Goal: Information Seeking & Learning: Learn about a topic

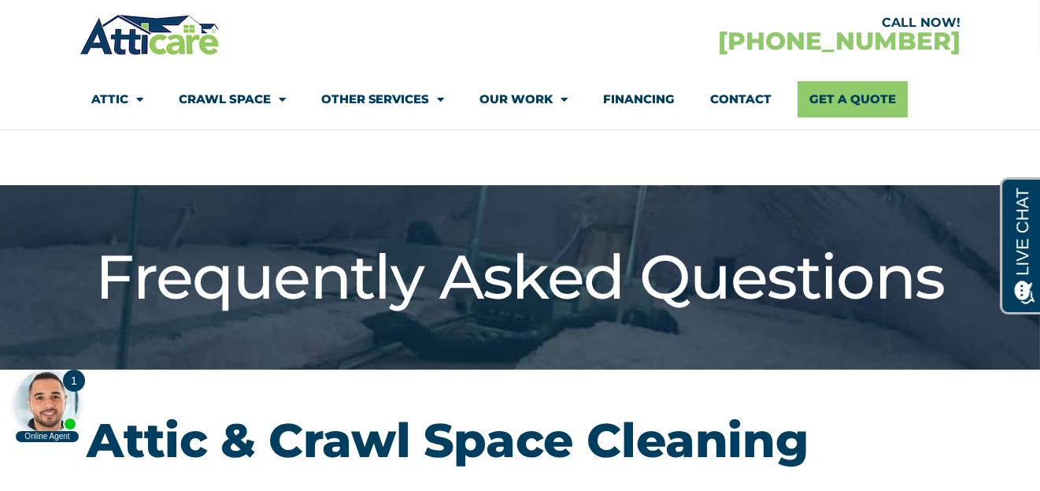
scroll to position [215, 0]
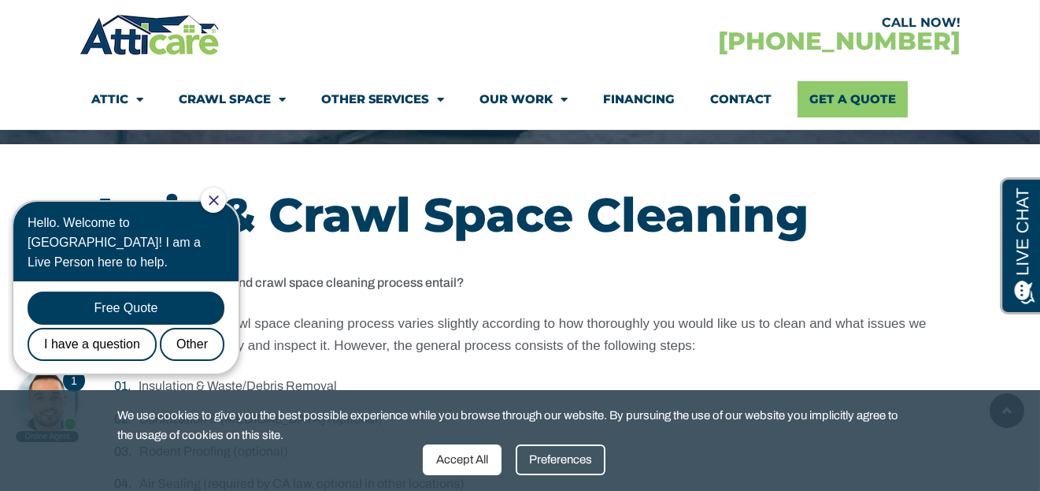
drag, startPoint x: 1050, startPoint y: 24, endPoint x: 849, endPoint y: 153, distance: 238.3
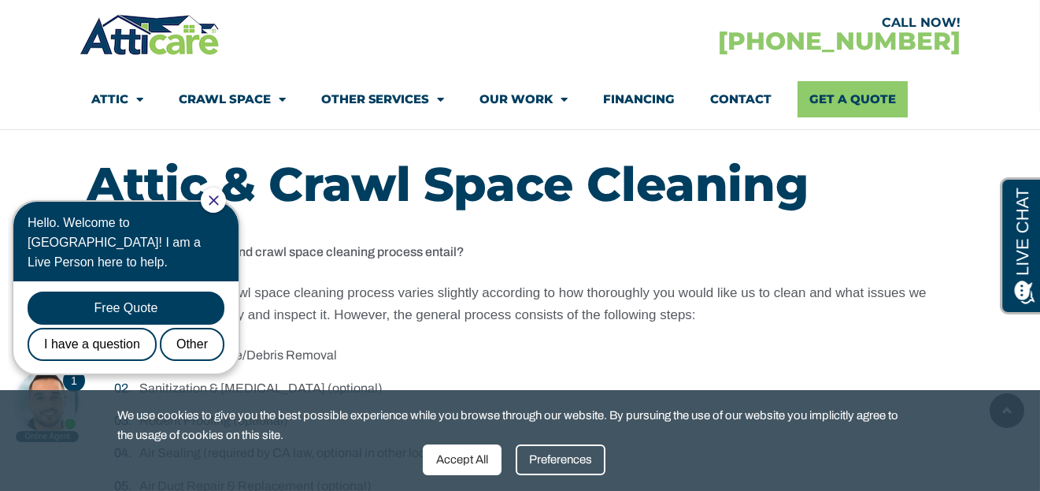
click at [219, 196] on icon "Close Chat" at bounding box center [214, 200] width 10 height 10
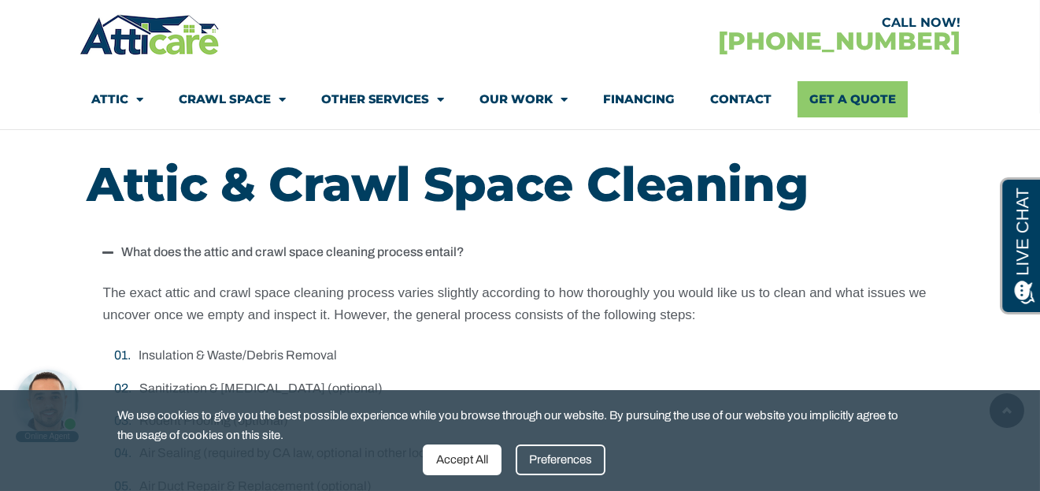
click at [481, 455] on div "Accept All" at bounding box center [462, 459] width 79 height 31
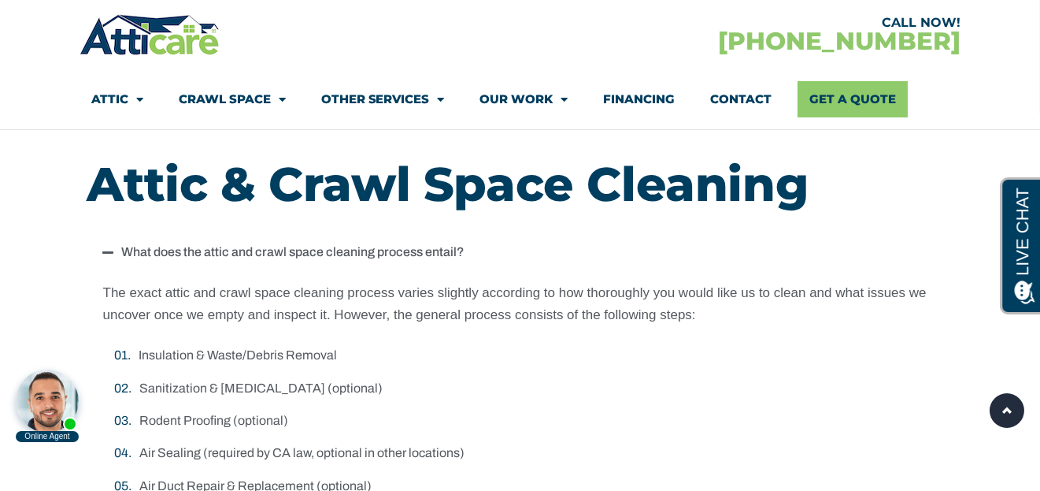
scroll to position [685, 0]
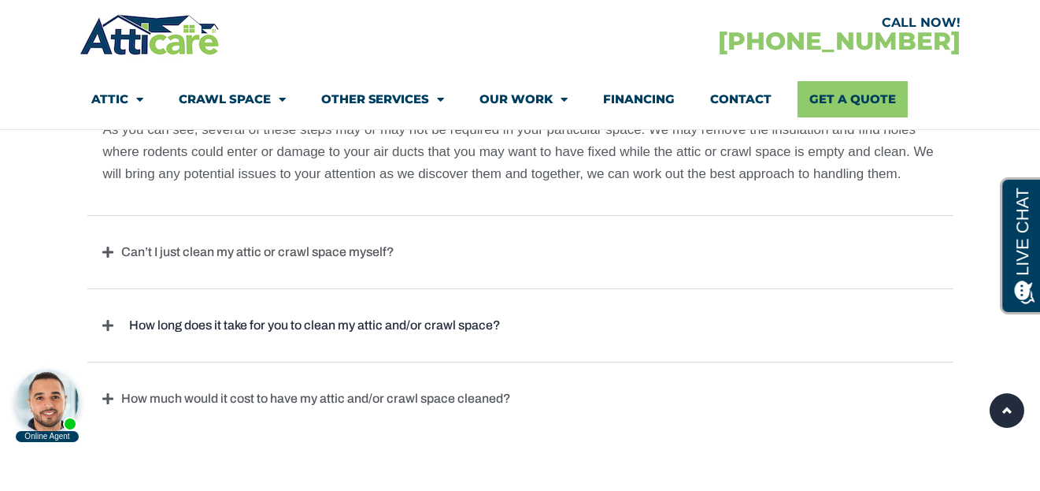
click at [471, 325] on link "How long does it take for you to clean my attic and/or crawl space?" at bounding box center [315, 324] width 387 height 13
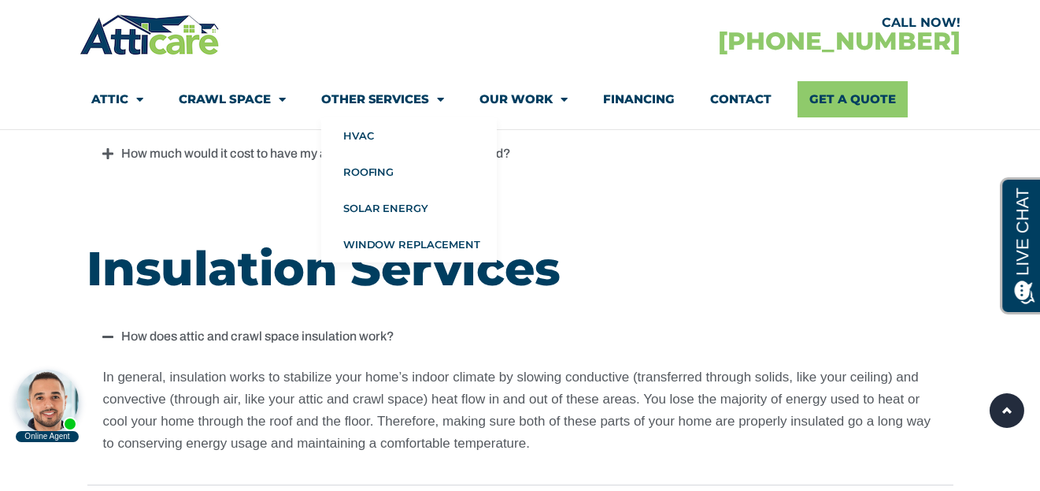
click at [387, 98] on link "Other Services" at bounding box center [383, 99] width 124 height 36
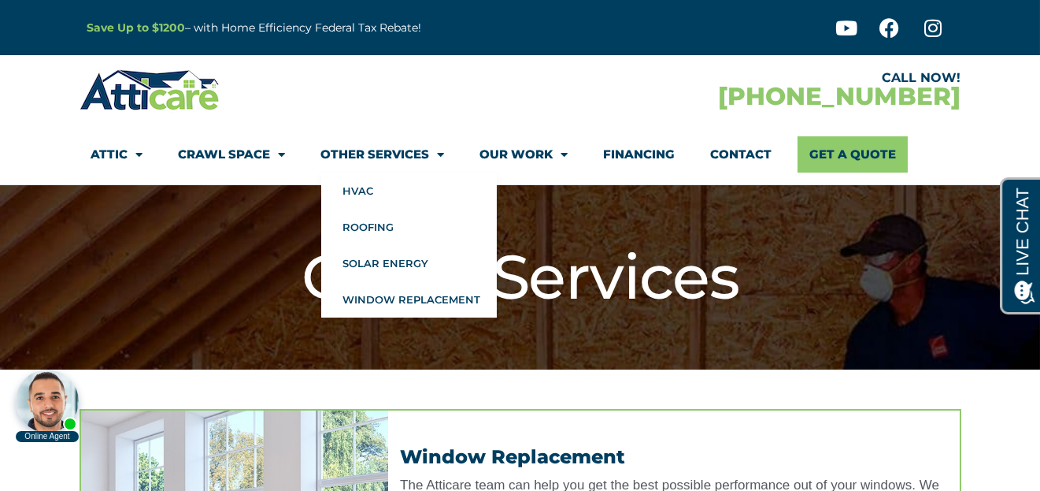
click at [413, 150] on link "Other Services" at bounding box center [383, 154] width 124 height 36
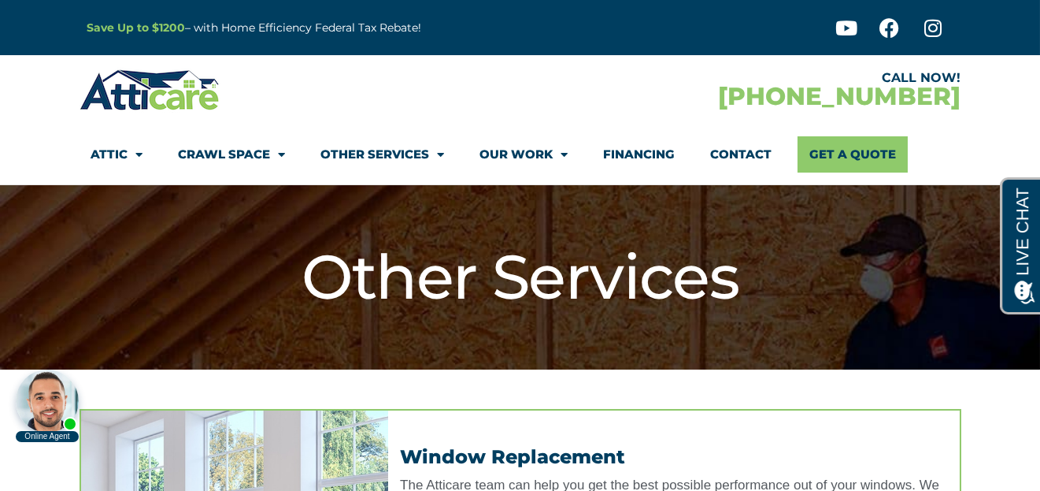
click at [412, 150] on link "Other Services" at bounding box center [383, 154] width 124 height 36
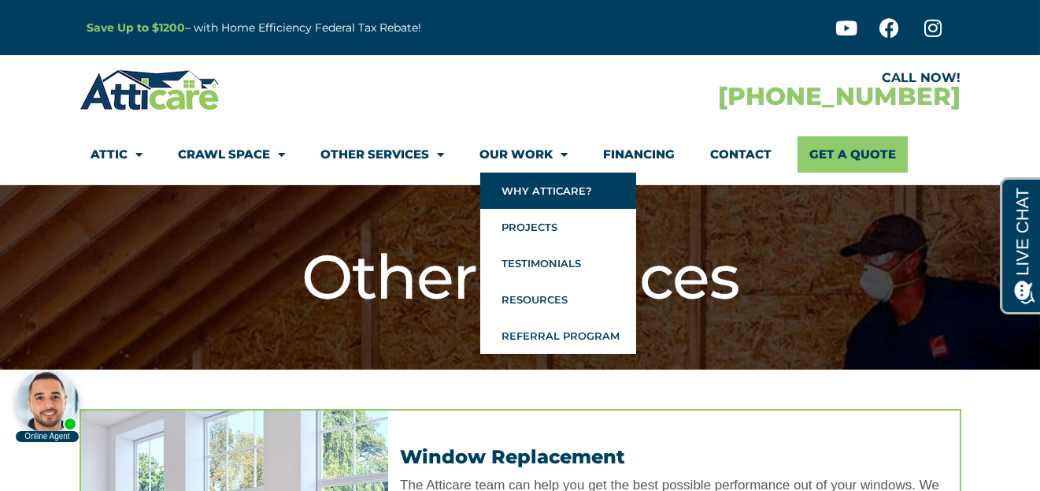
click at [513, 186] on link "Why Atticare?" at bounding box center [558, 190] width 156 height 36
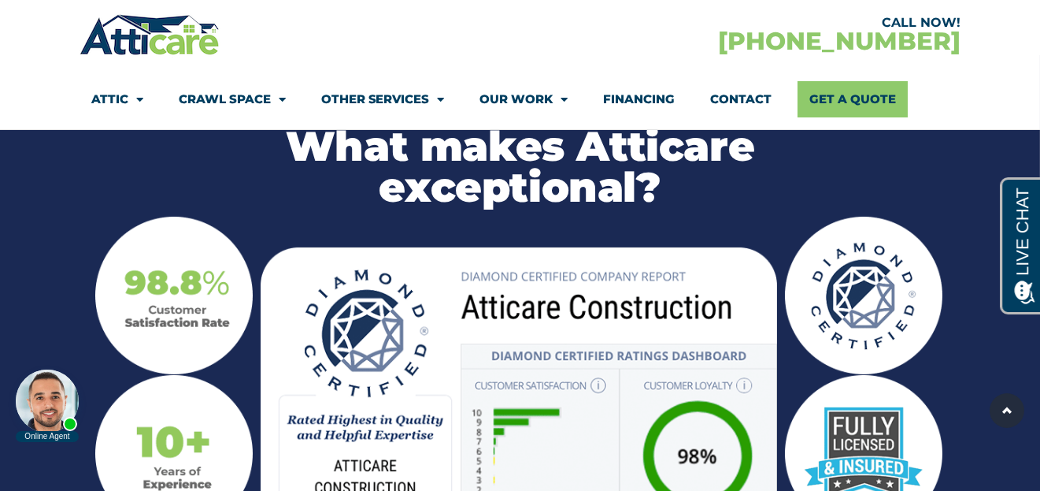
scroll to position [1643, 0]
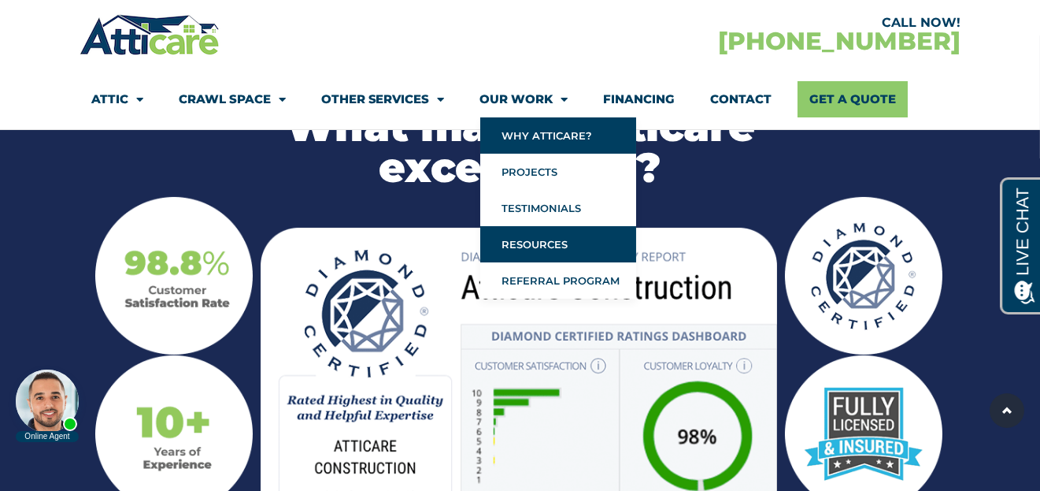
click at [538, 242] on link "Resources" at bounding box center [558, 244] width 156 height 36
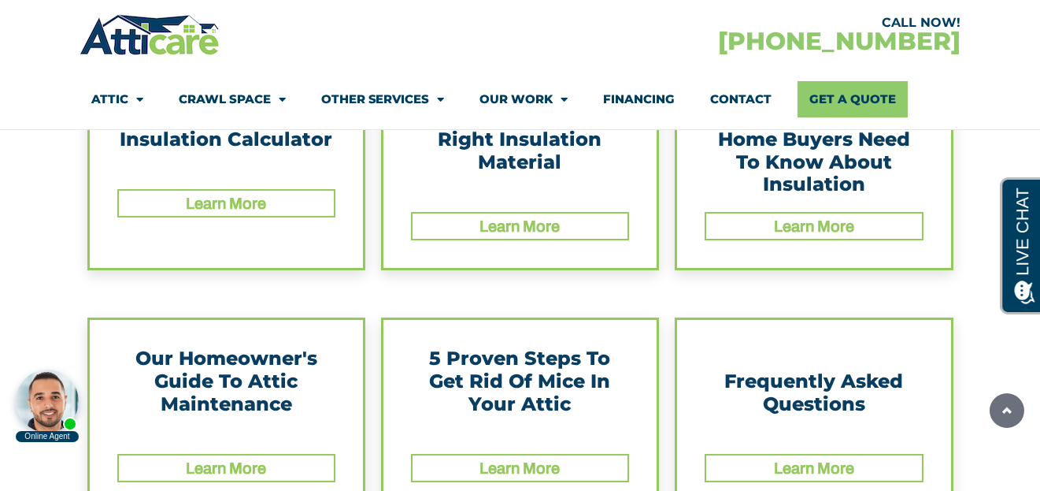
scroll to position [442, 0]
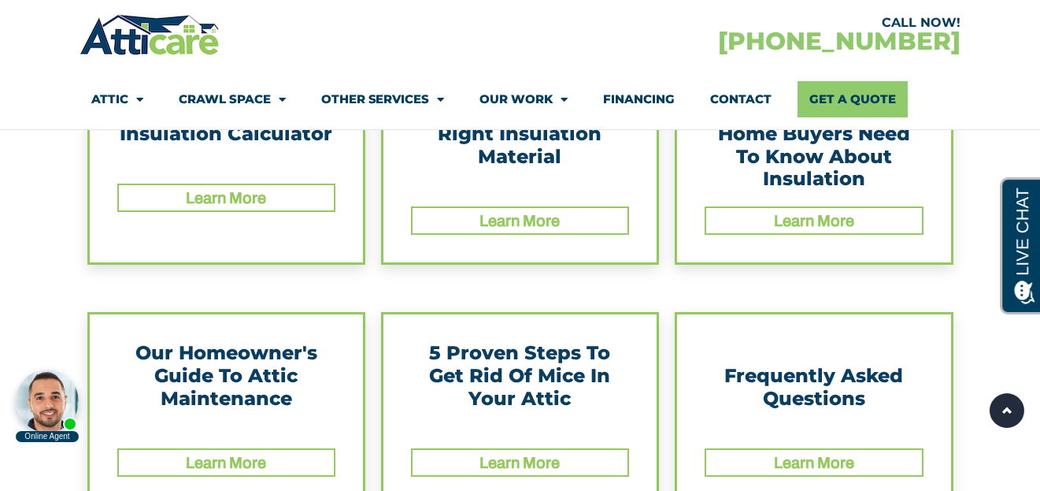
click at [480, 212] on link "Learn More" at bounding box center [520, 220] width 80 height 17
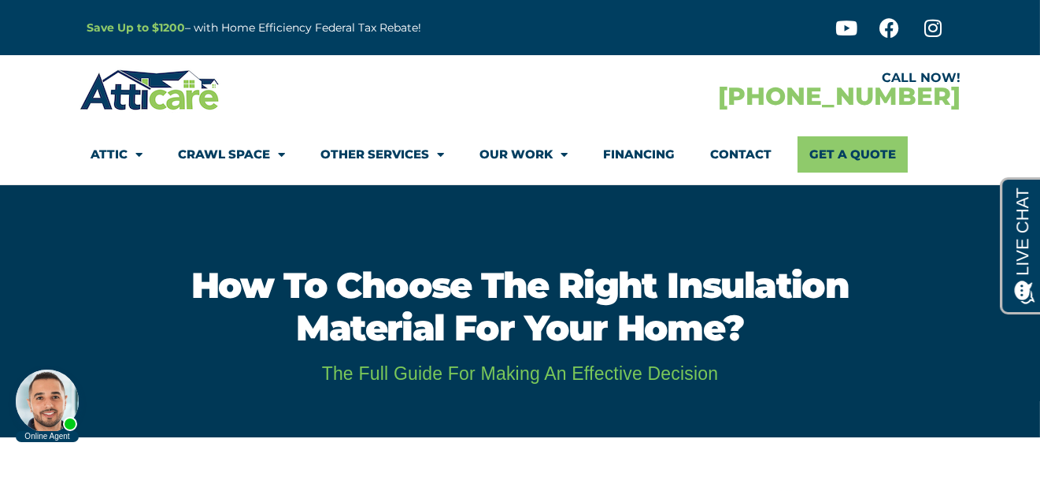
scroll to position [429, 0]
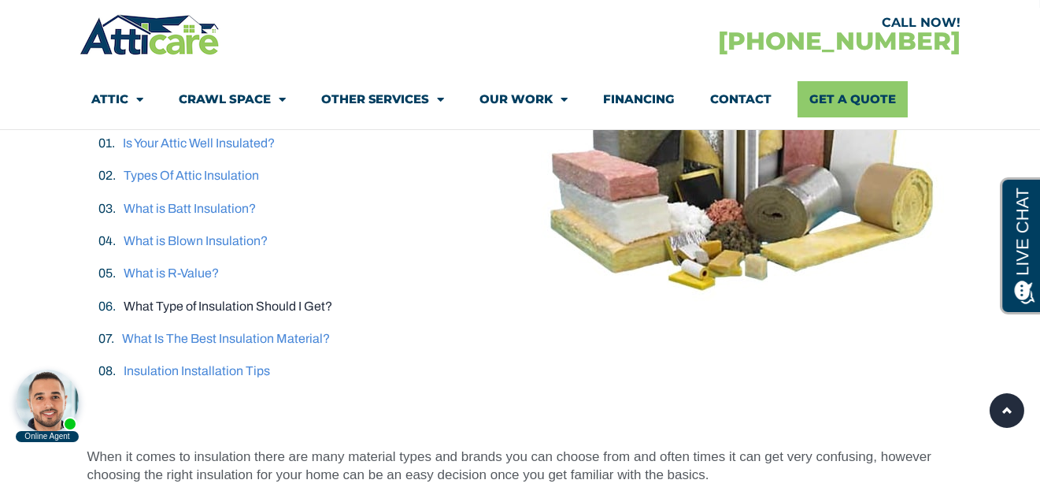
click at [235, 307] on link "What Type of Insulation Should I Get?" at bounding box center [228, 305] width 209 height 13
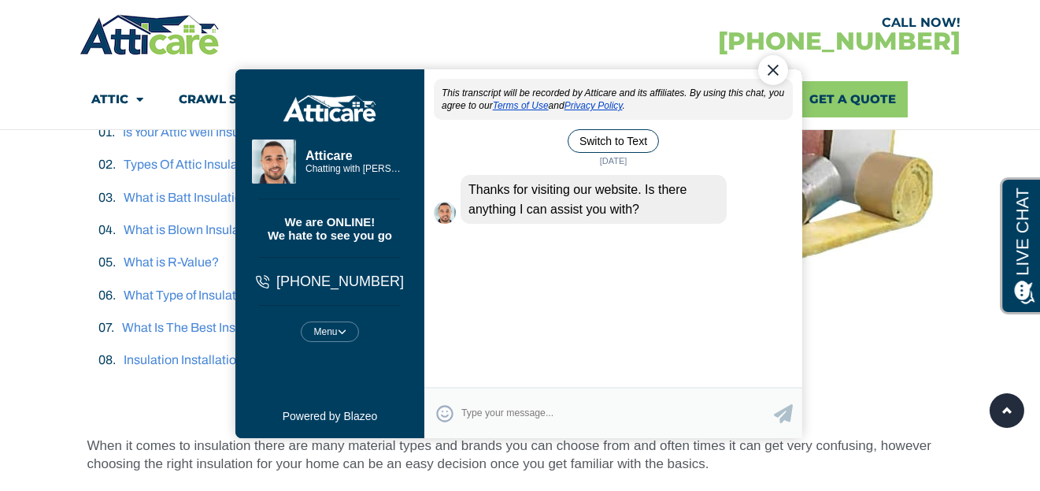
click at [781, 79] on div "Close Chat" at bounding box center [773, 69] width 30 height 30
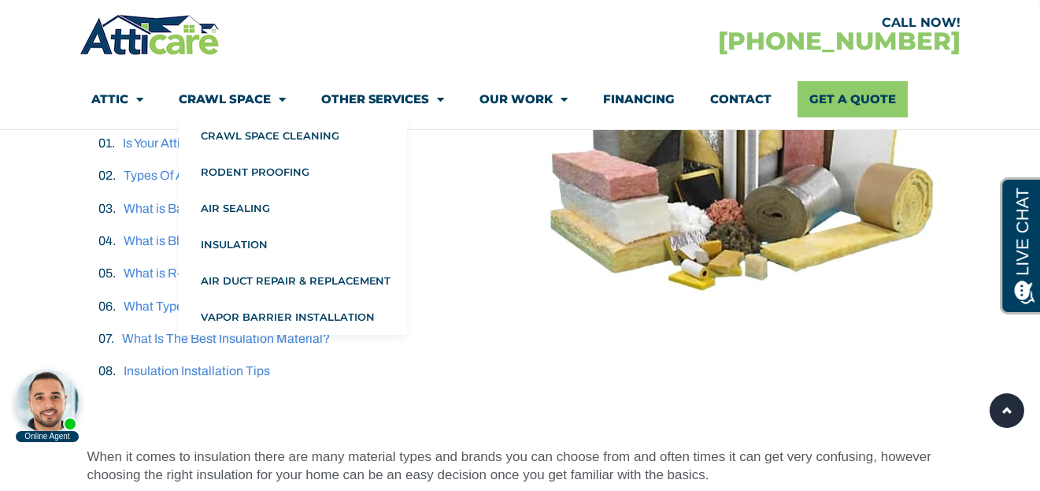
click at [246, 102] on link "Crawl Space" at bounding box center [232, 99] width 107 height 36
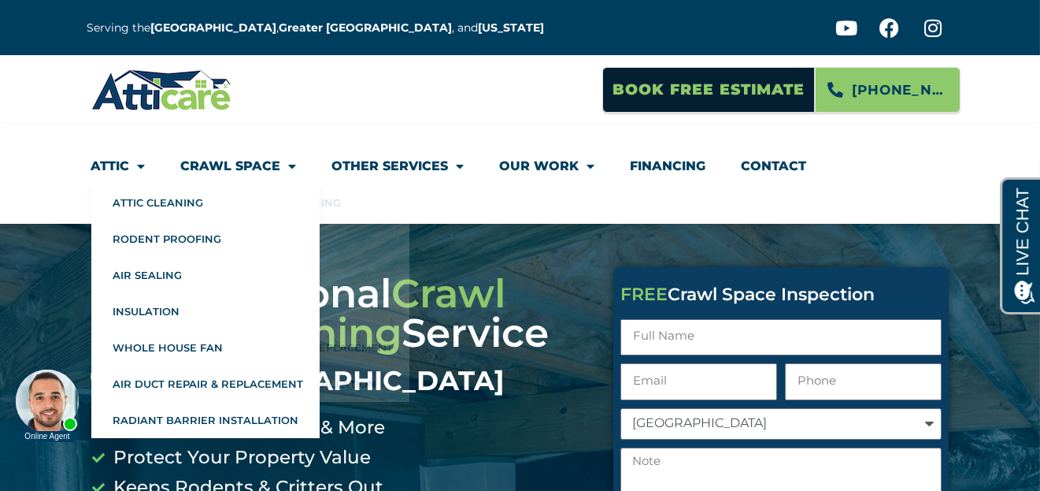
click at [121, 163] on link "Attic" at bounding box center [118, 166] width 54 height 36
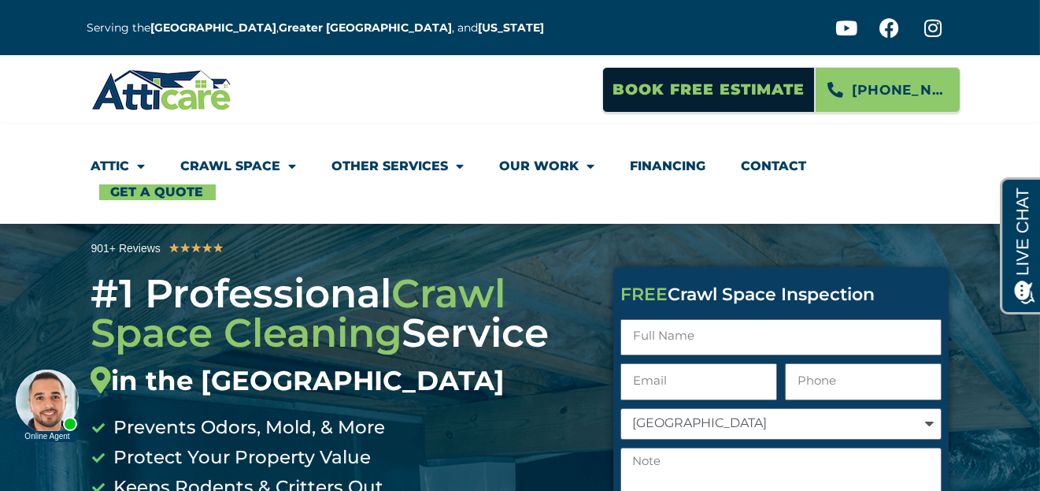
click at [121, 163] on link "Attic" at bounding box center [118, 166] width 54 height 36
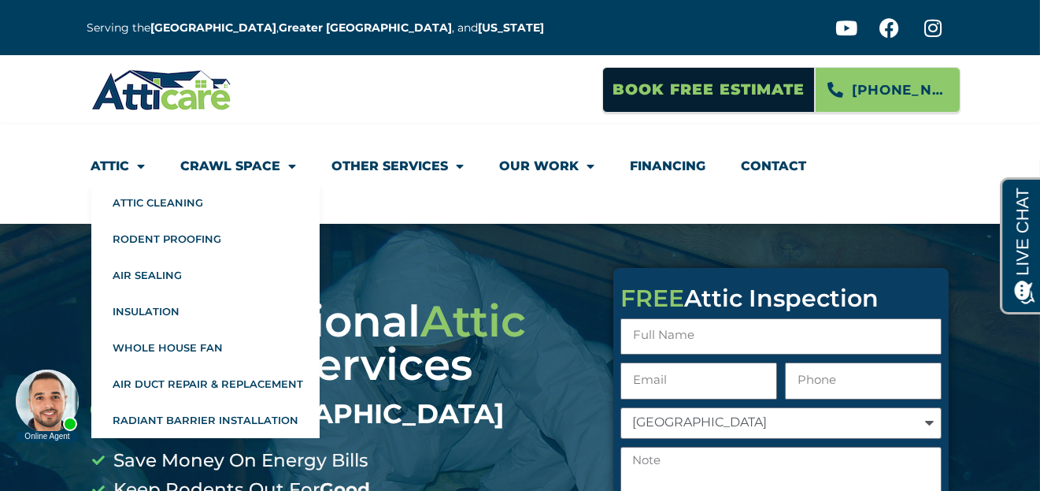
click at [135, 165] on span "Menu" at bounding box center [138, 166] width 16 height 28
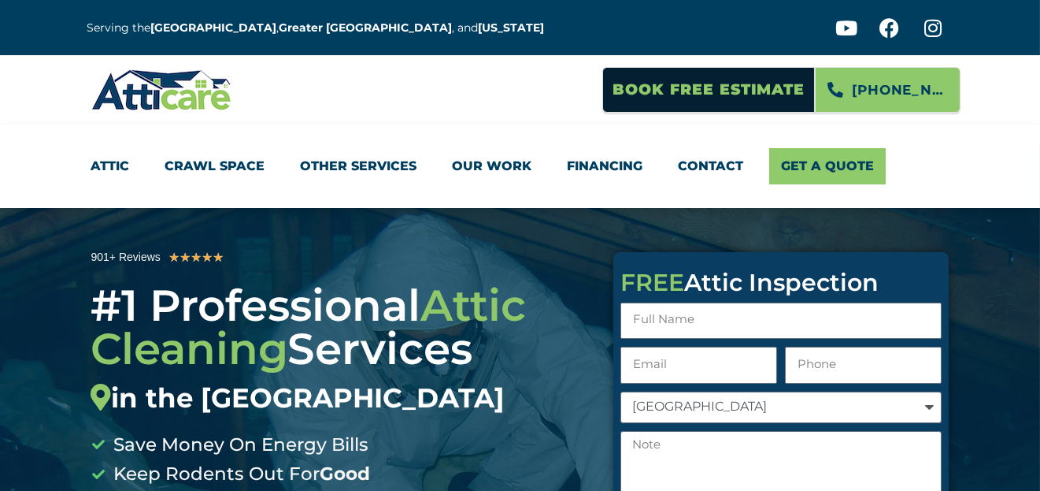
click at [135, 165] on li "Attic Attic Cleaning Rodent Proofing Air Sealing Insulation Whole House Fan Air…" at bounding box center [119, 166] width 57 height 36
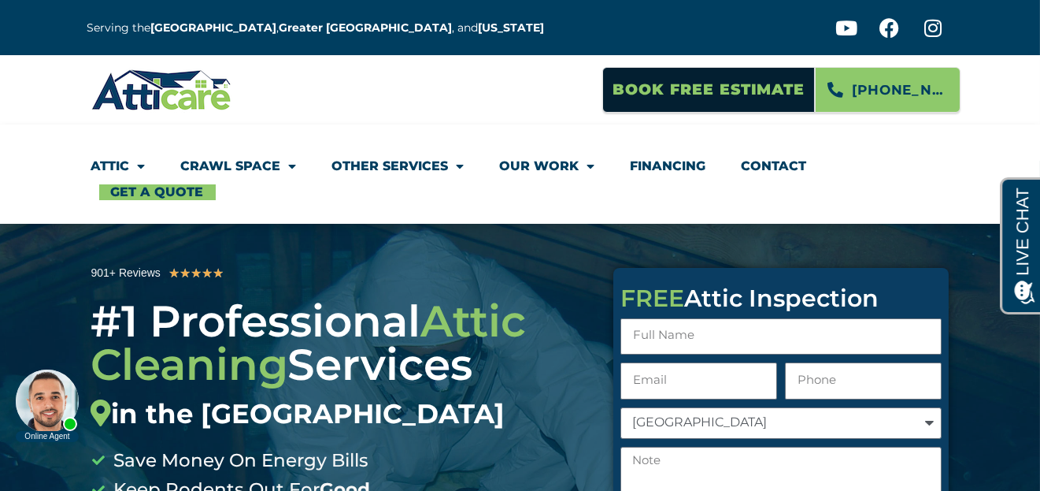
click at [135, 165] on span "Menu" at bounding box center [138, 166] width 16 height 28
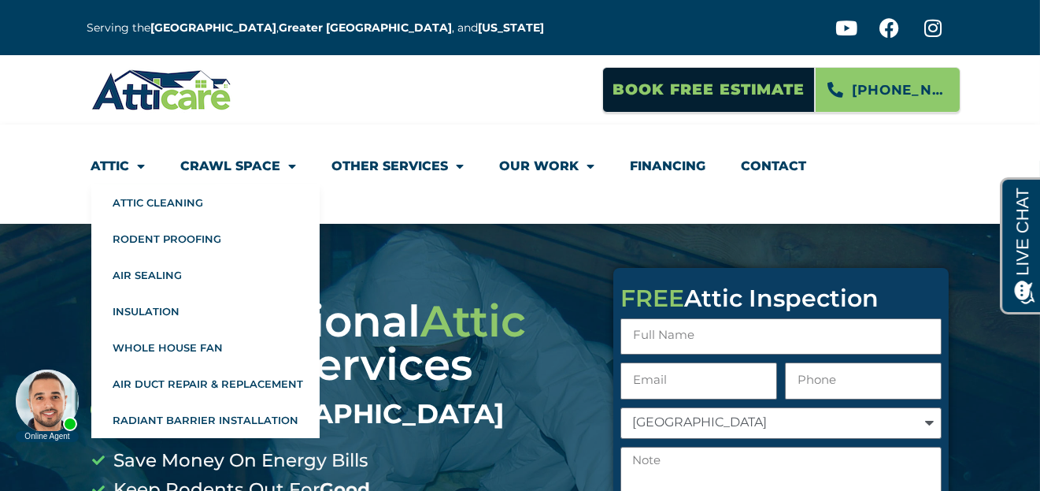
click at [155, 338] on body "Online Agent Close" at bounding box center [134, 383] width 252 height 118
click at [147, 343] on body "Online Agent Close" at bounding box center [134, 383] width 252 height 118
